Goal: Obtain resource: Download file/media

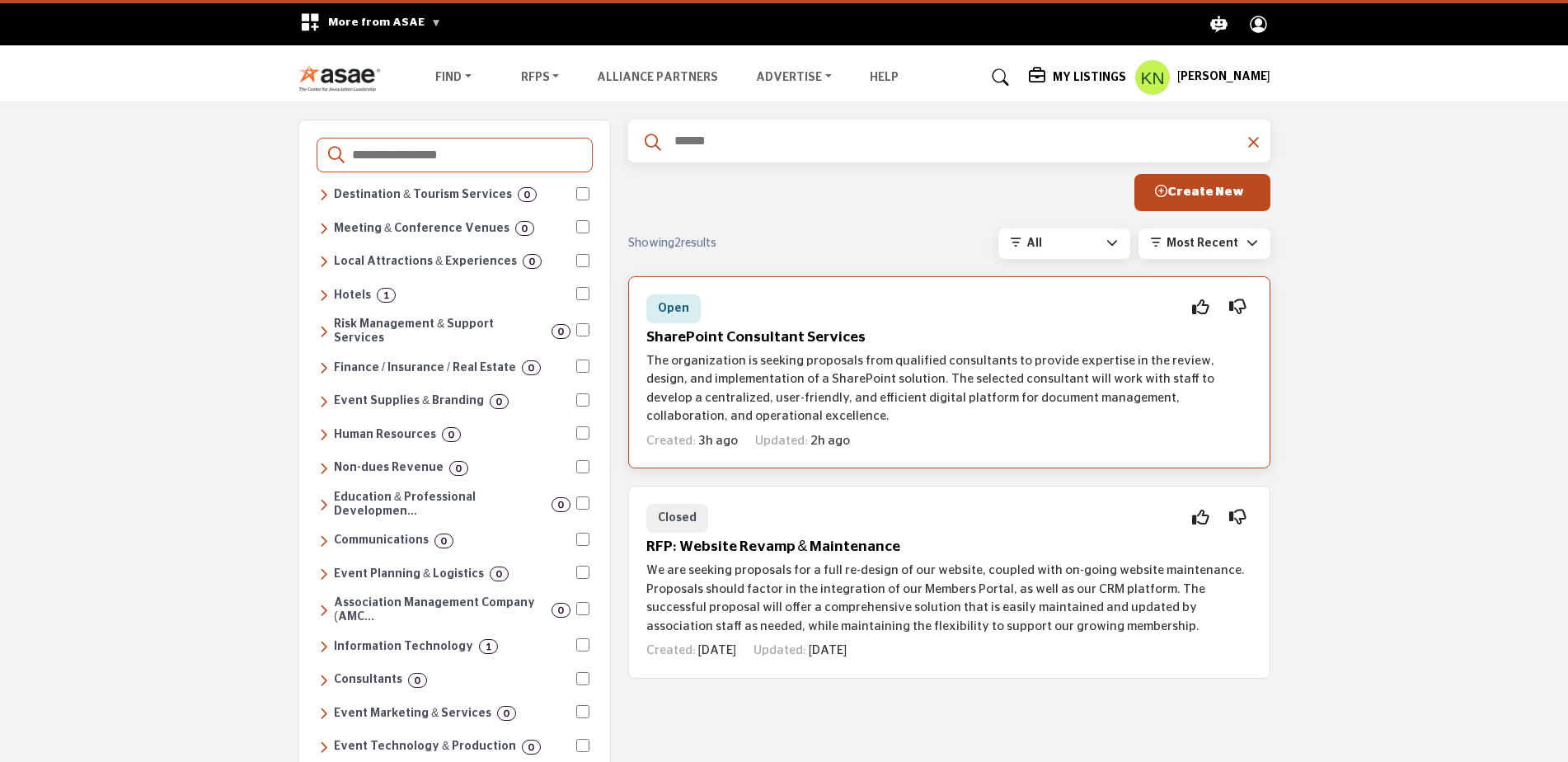
click at [779, 339] on h5 "SharePoint Consultant Services" at bounding box center [949, 337] width 606 height 18
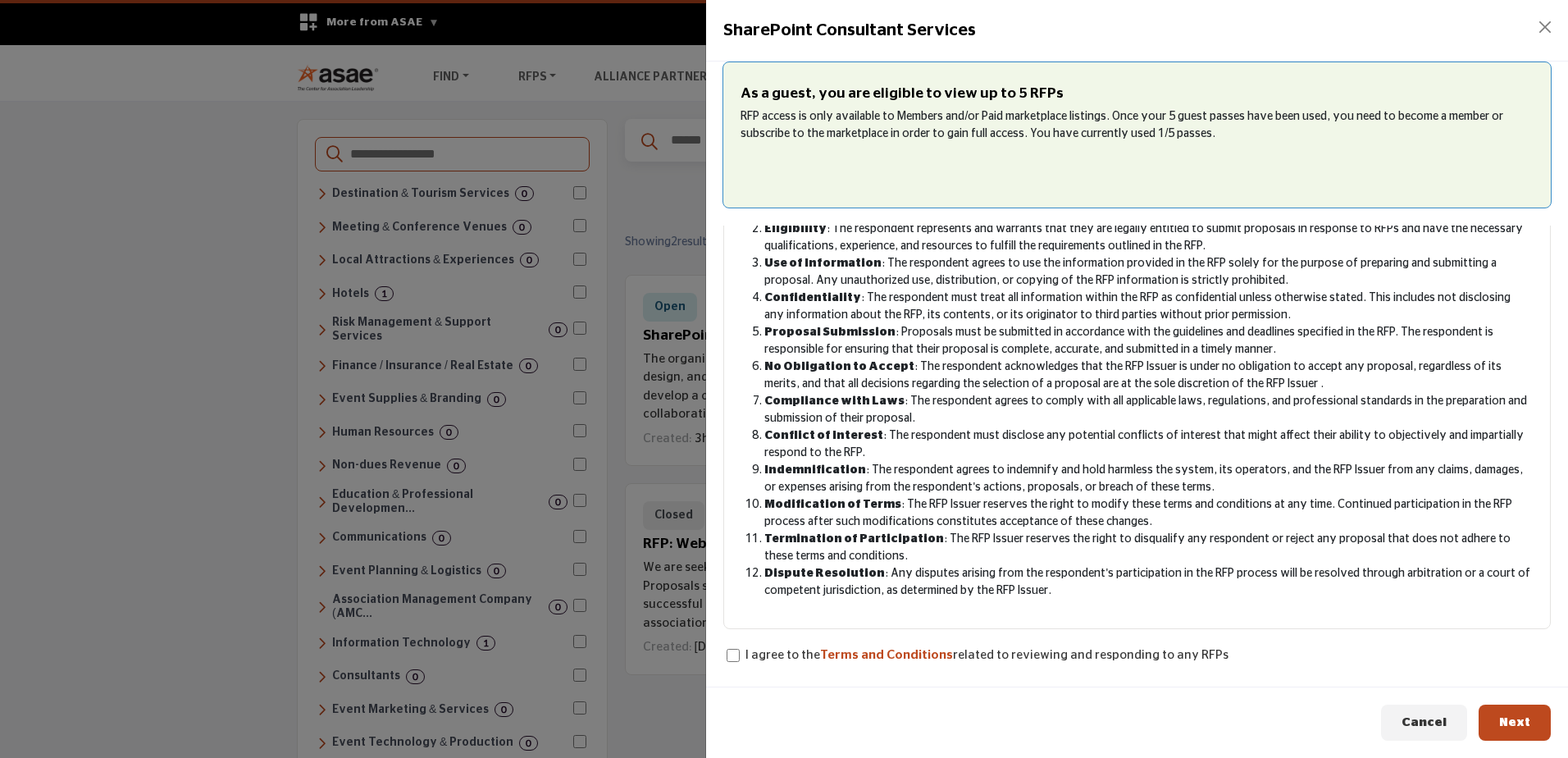
scroll to position [162, 0]
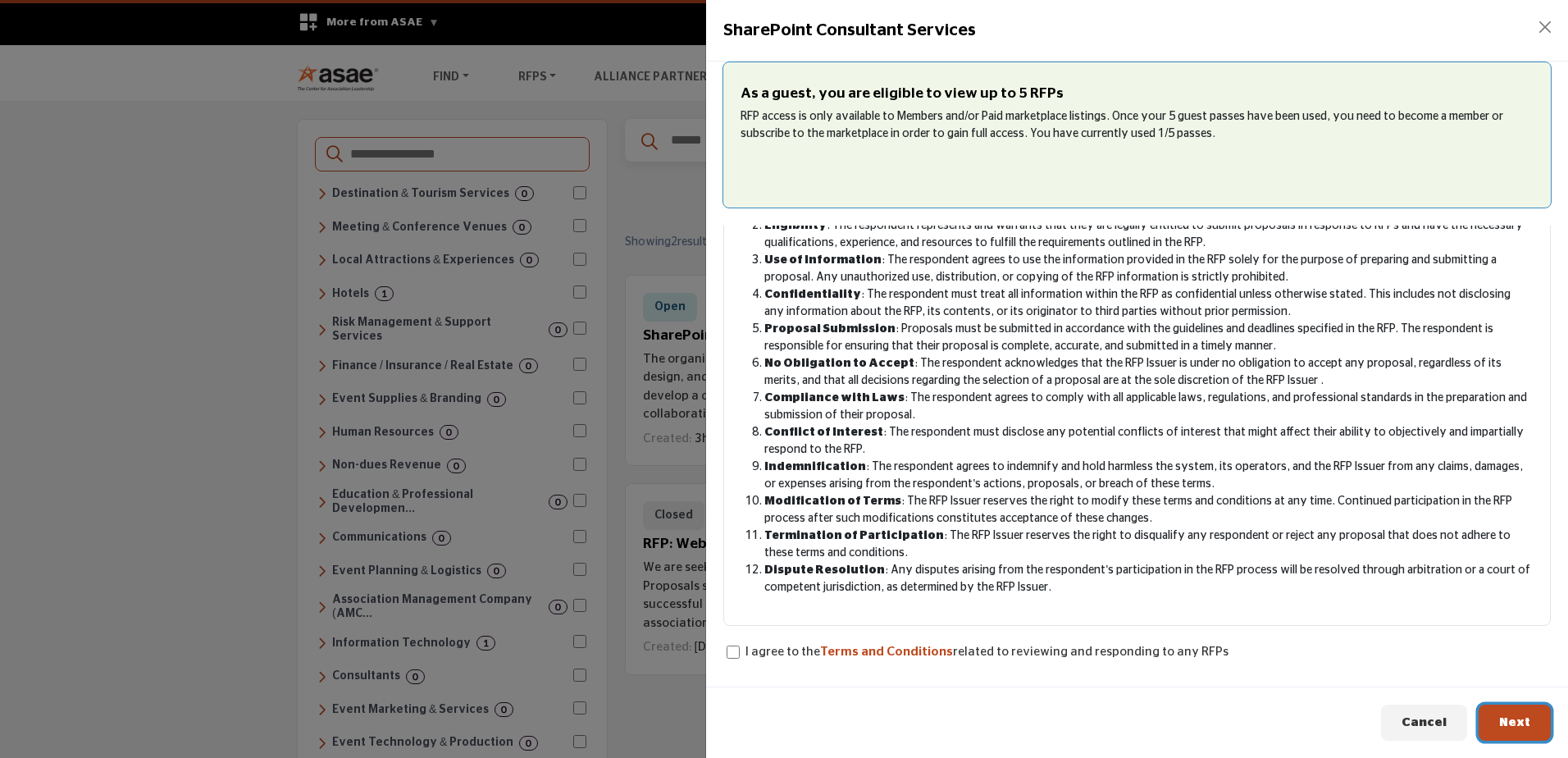
click at [1514, 720] on span "Next" at bounding box center [1514, 722] width 31 height 13
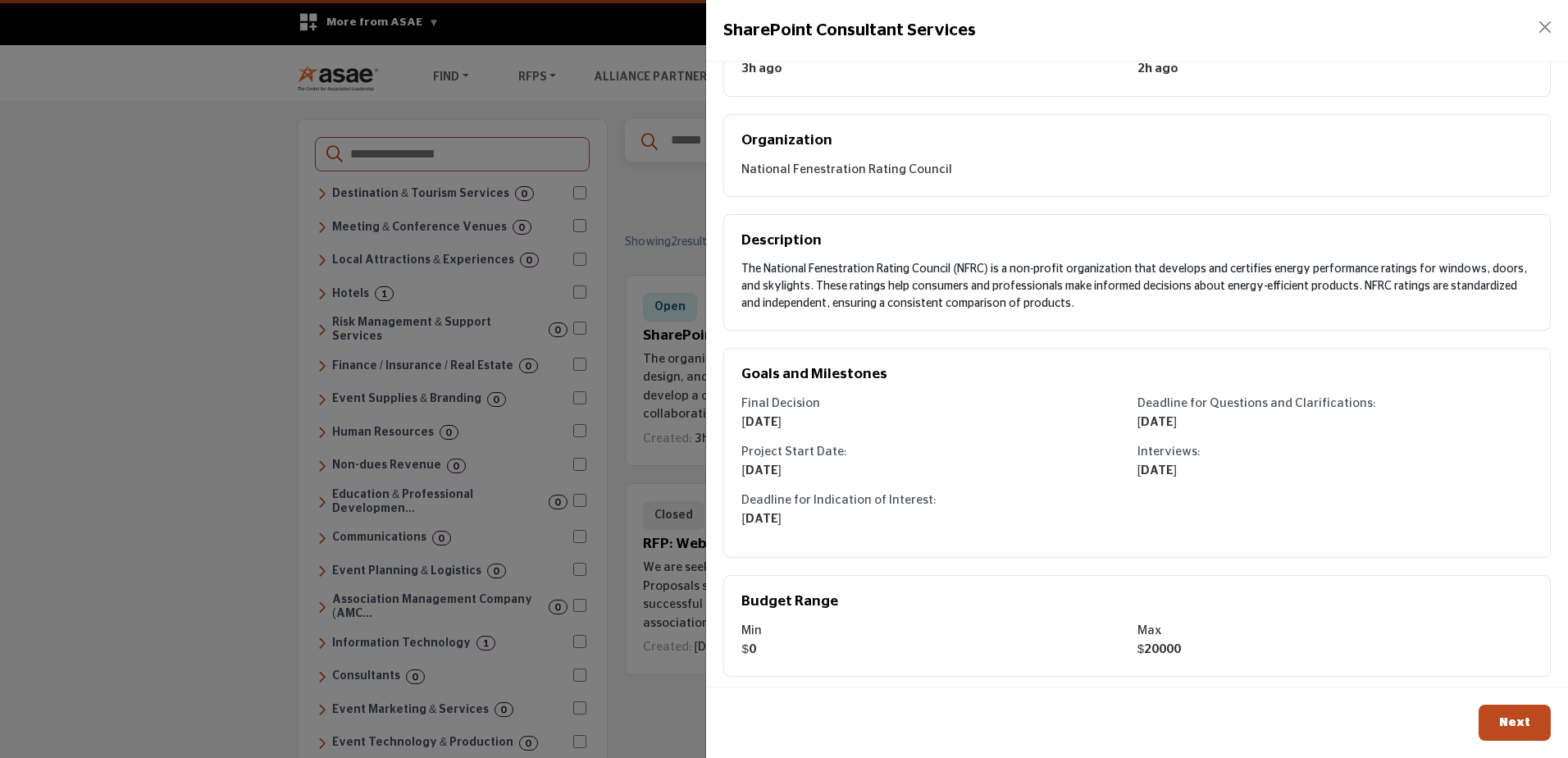
scroll to position [136, 0]
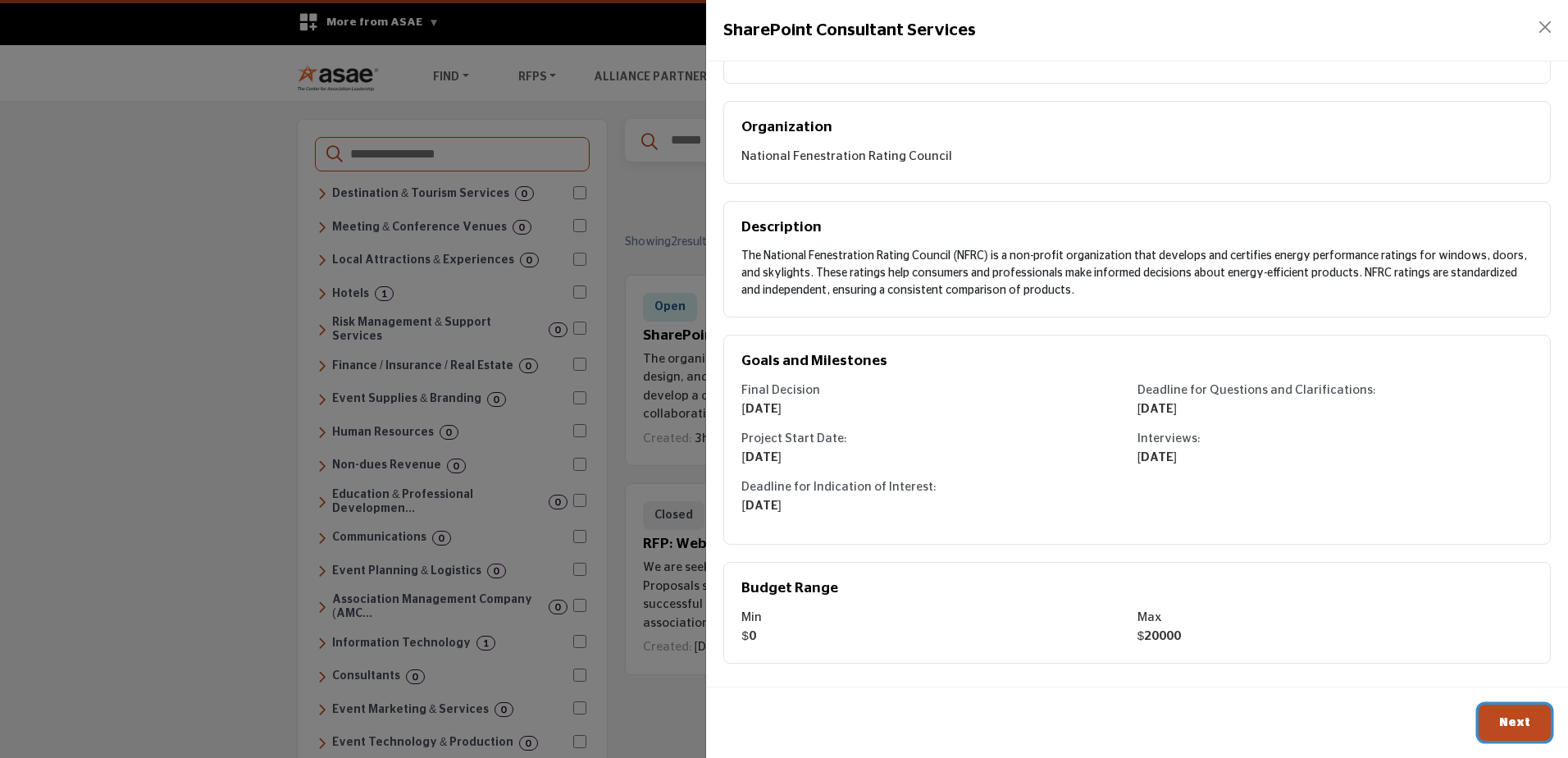
click at [1520, 716] on span "Next" at bounding box center [1514, 722] width 31 height 13
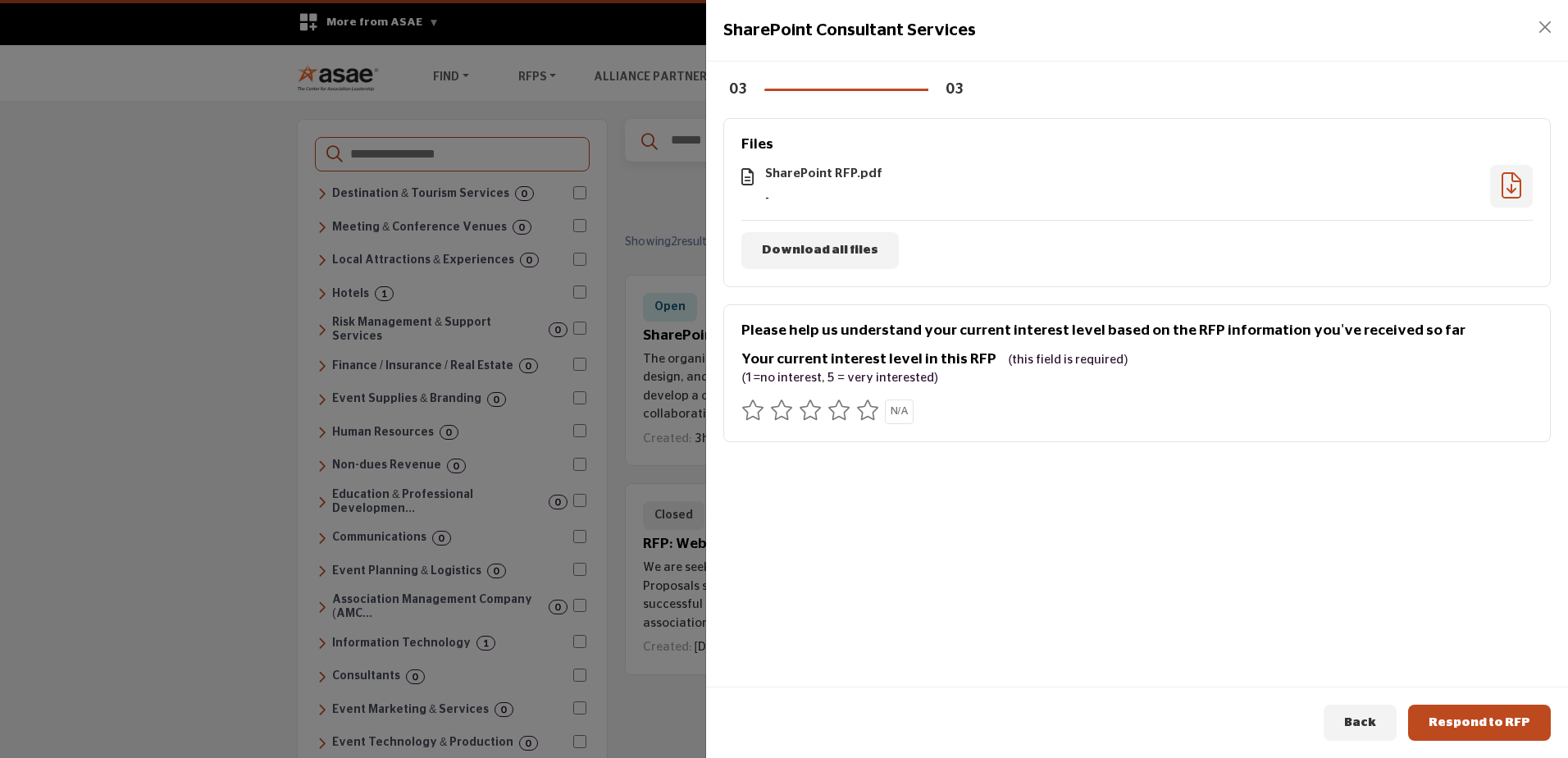
click at [1504, 186] on icon at bounding box center [1511, 185] width 20 height 1
click at [1376, 720] on span "Back" at bounding box center [1360, 722] width 32 height 13
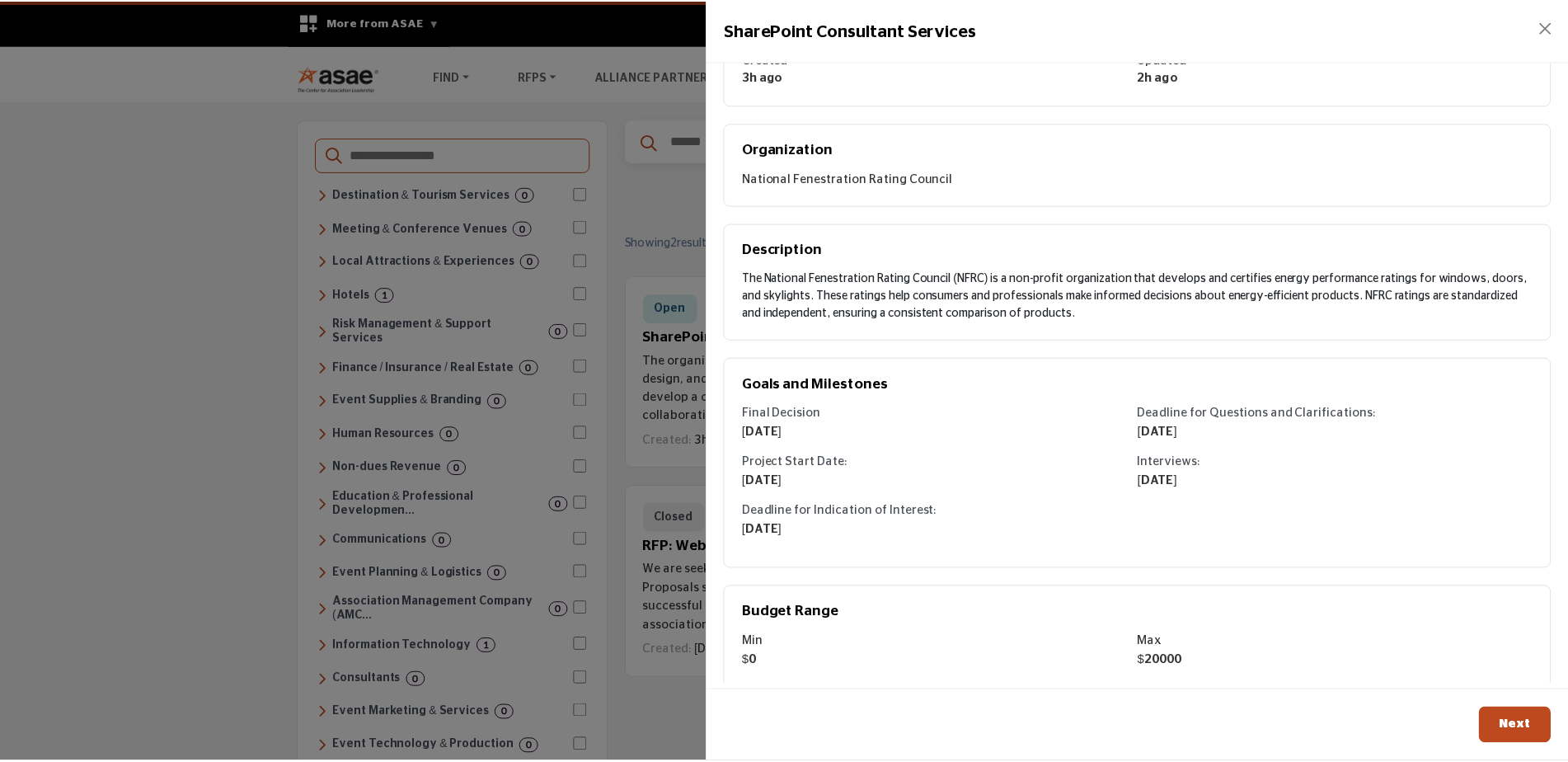
scroll to position [125, 0]
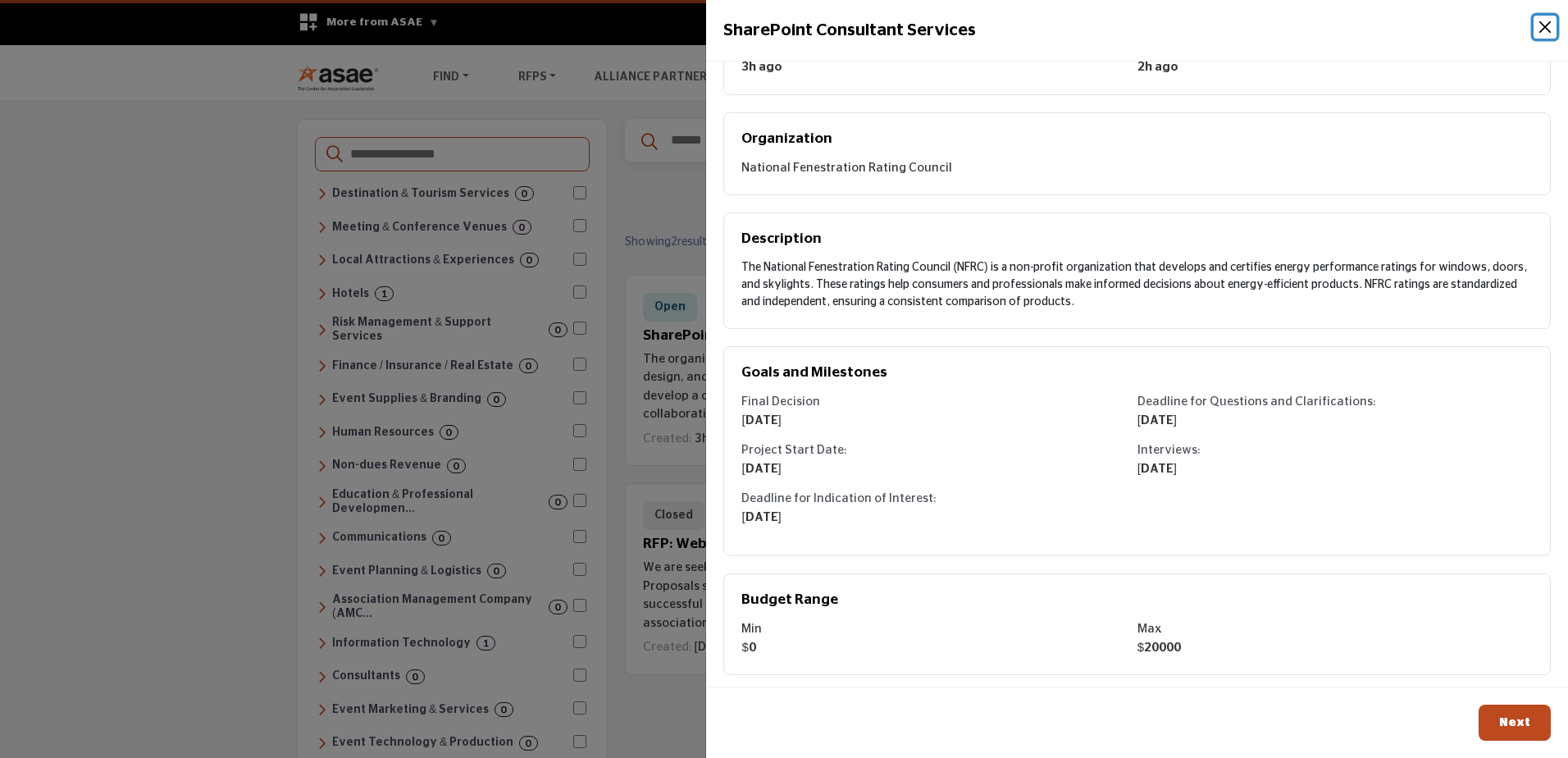
click at [1547, 25] on button "Close" at bounding box center [1545, 27] width 23 height 23
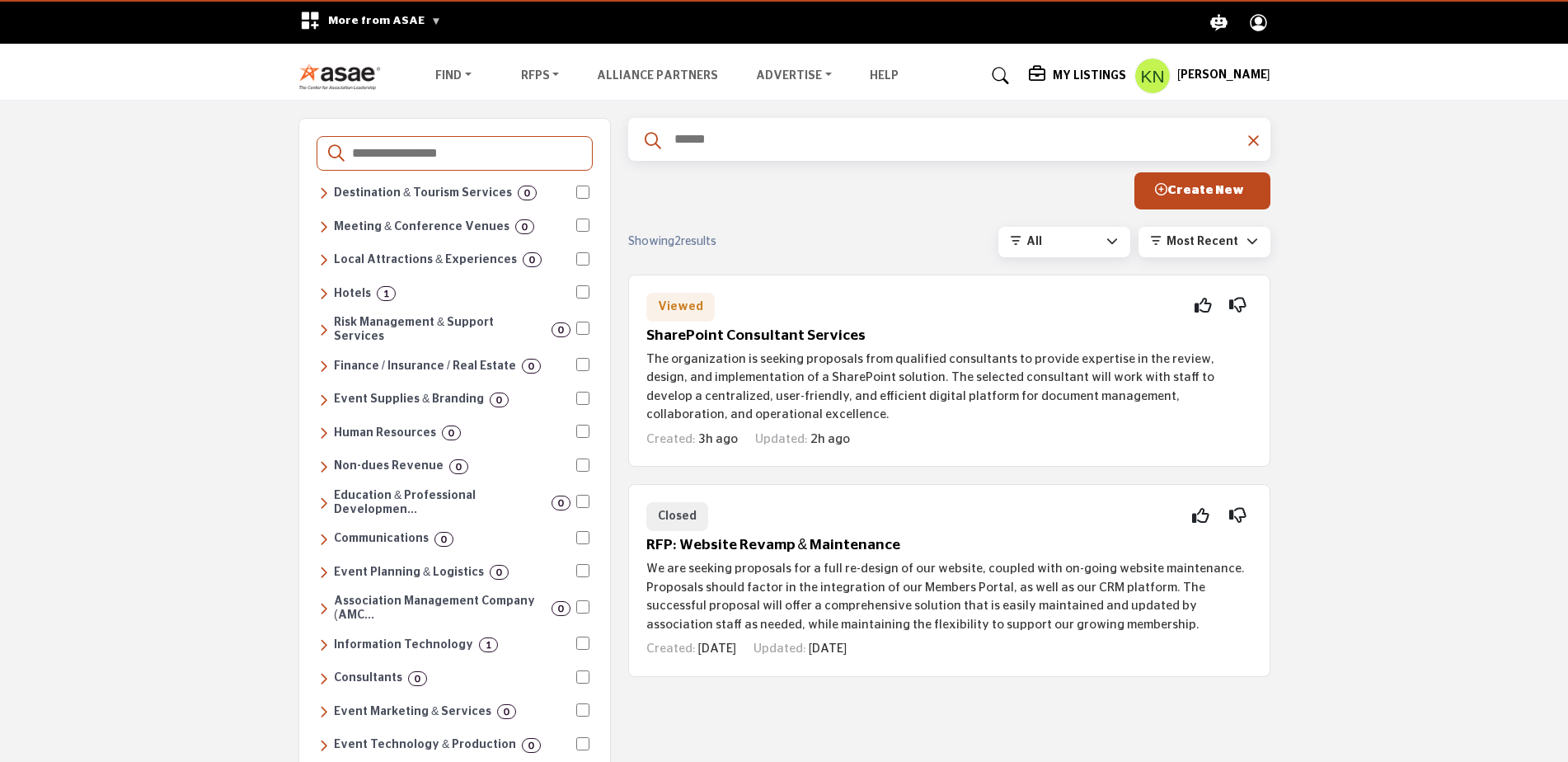
scroll to position [0, 0]
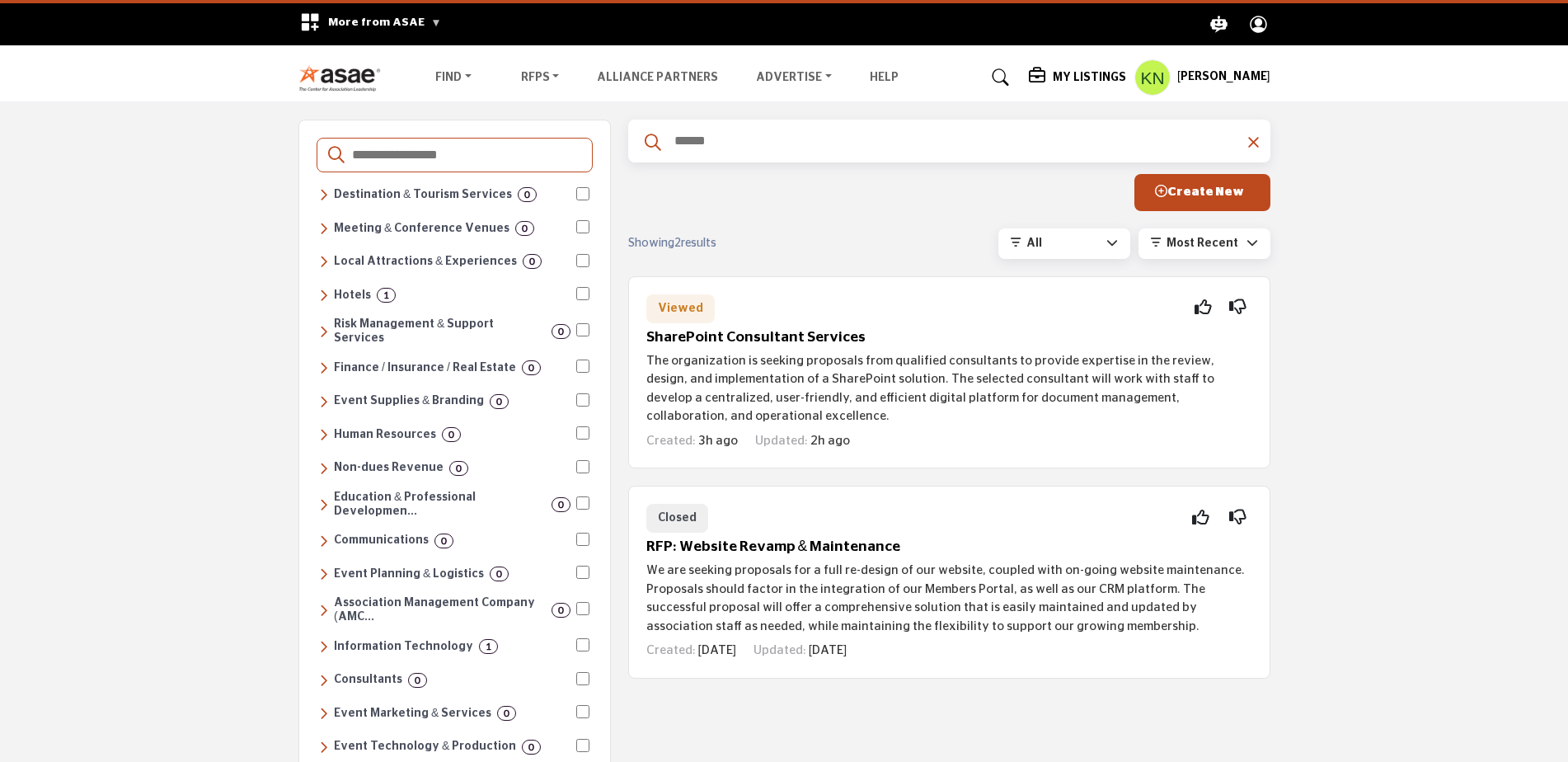
click at [1539, 177] on div "Destinations & Venues Destination & Tourism Services 0 Convention & Visitors Bu…" at bounding box center [784, 648] width 1568 height 1090
click at [373, 154] on input "Search Categories" at bounding box center [466, 155] width 231 height 22
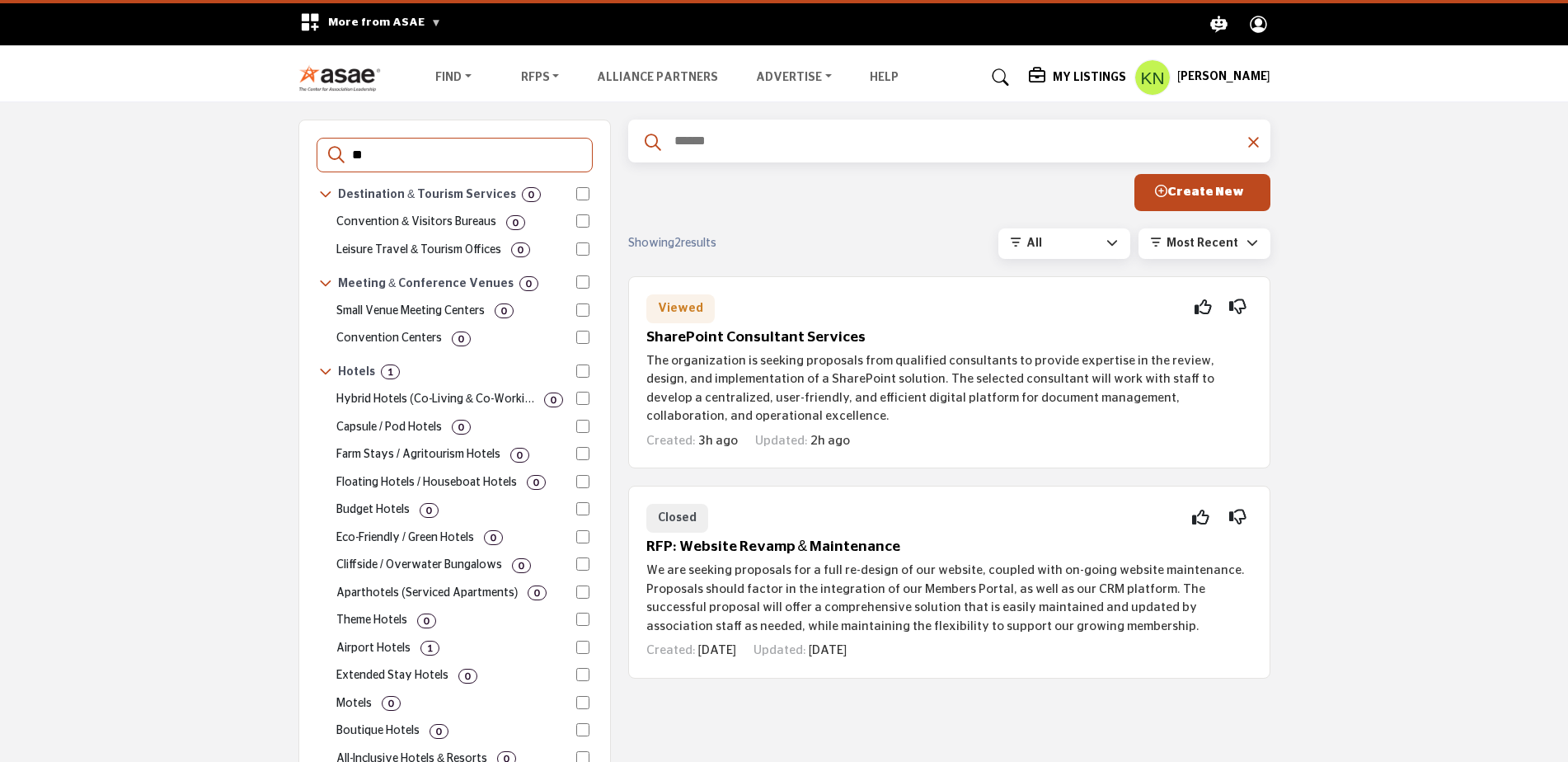
type input "*"
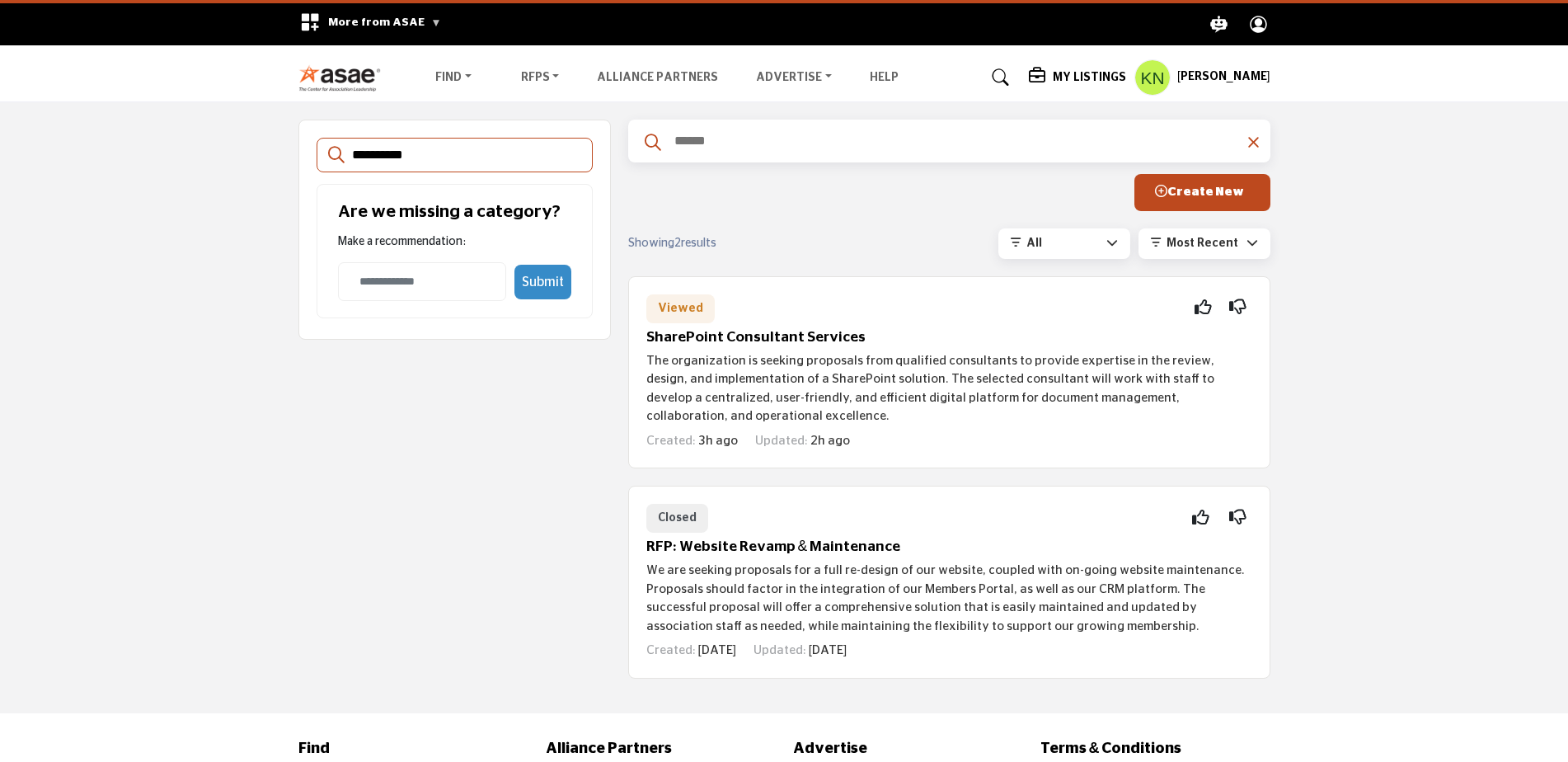
type input "**********"
